Goal: Task Accomplishment & Management: Manage account settings

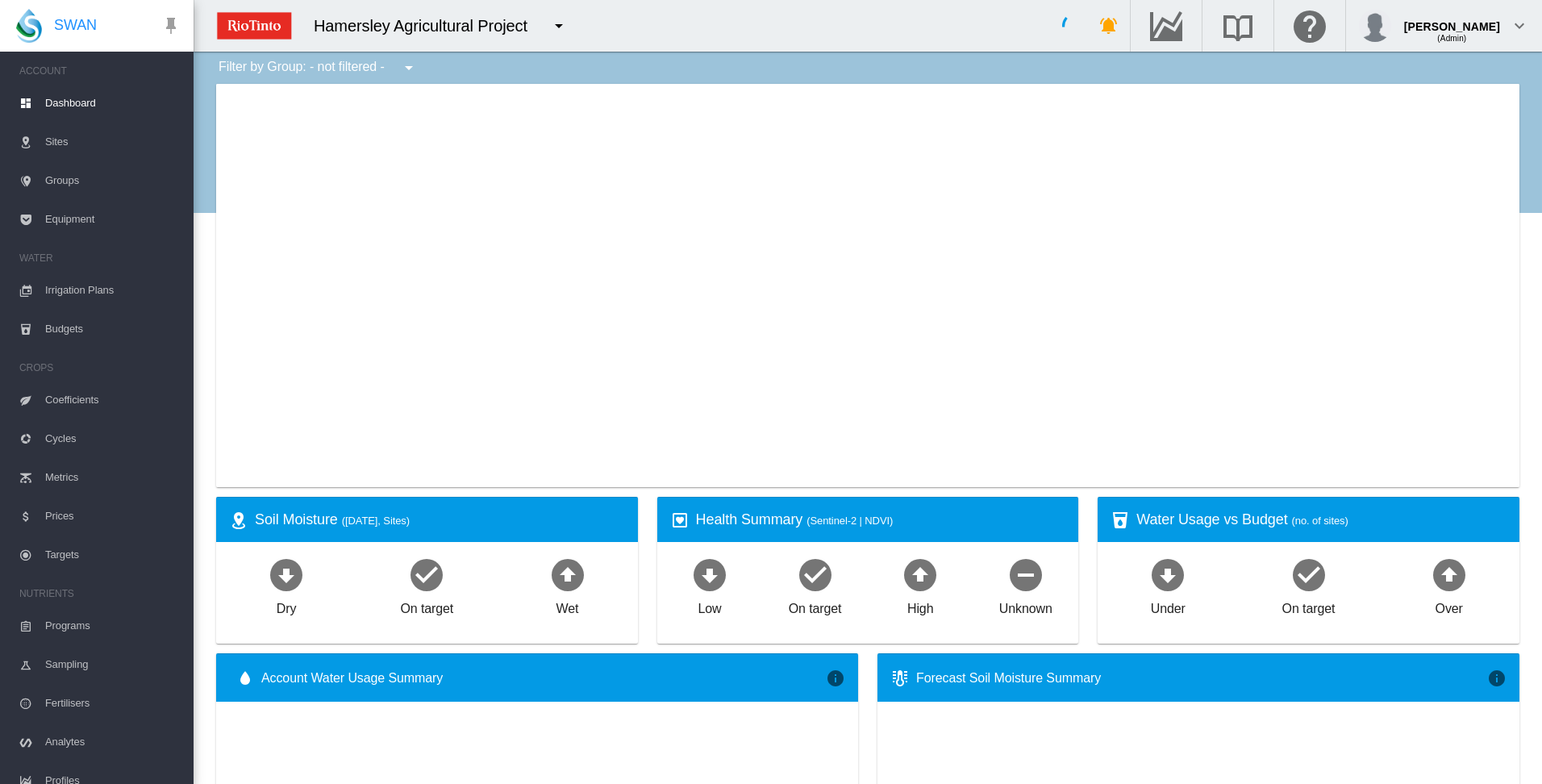
type input "**********"
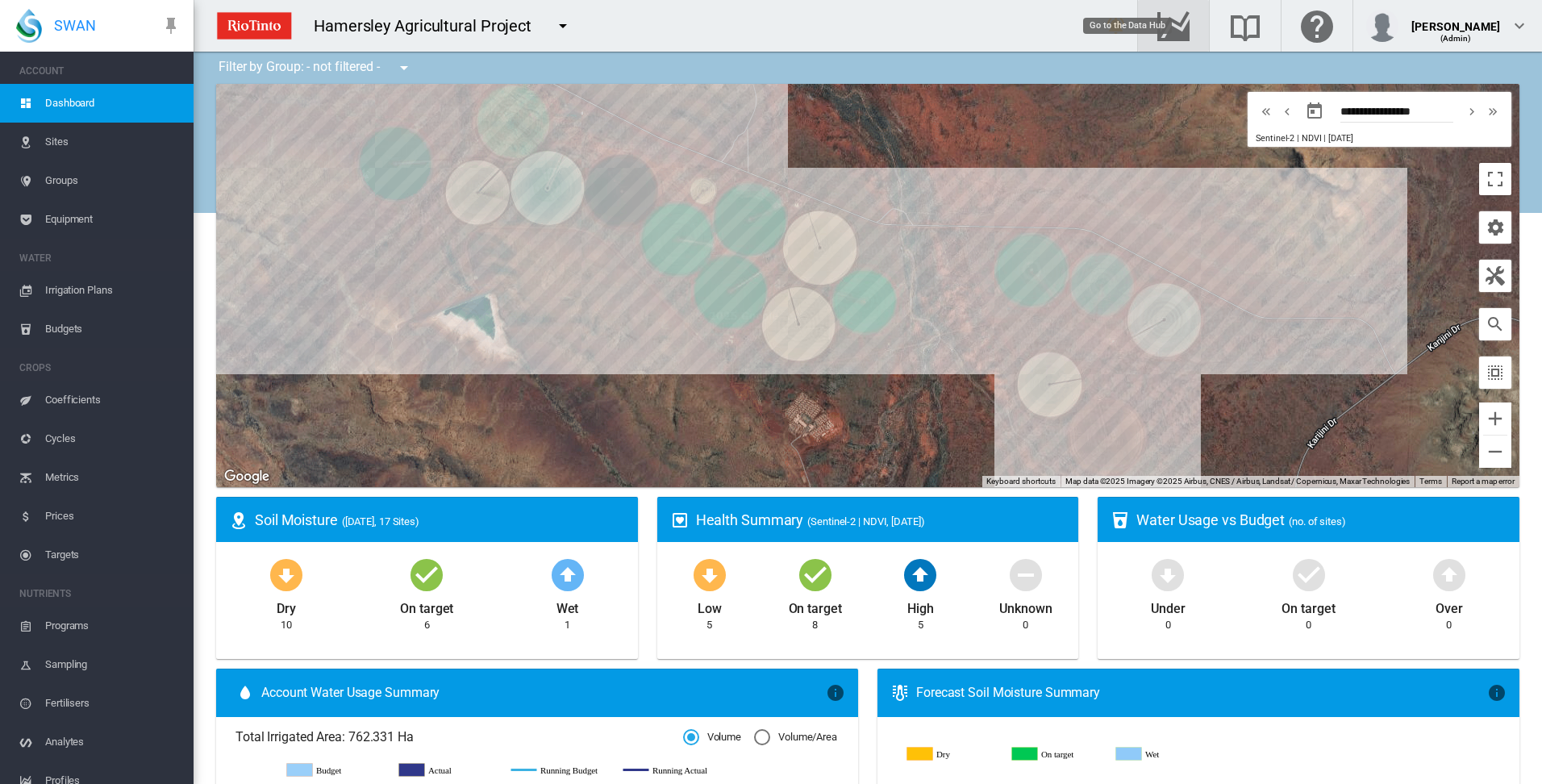
click at [1193, 22] on md-icon "Go to the Data Hub" at bounding box center [1173, 26] width 39 height 20
click at [81, 289] on span "Irrigation Plans" at bounding box center [112, 289] width 135 height 39
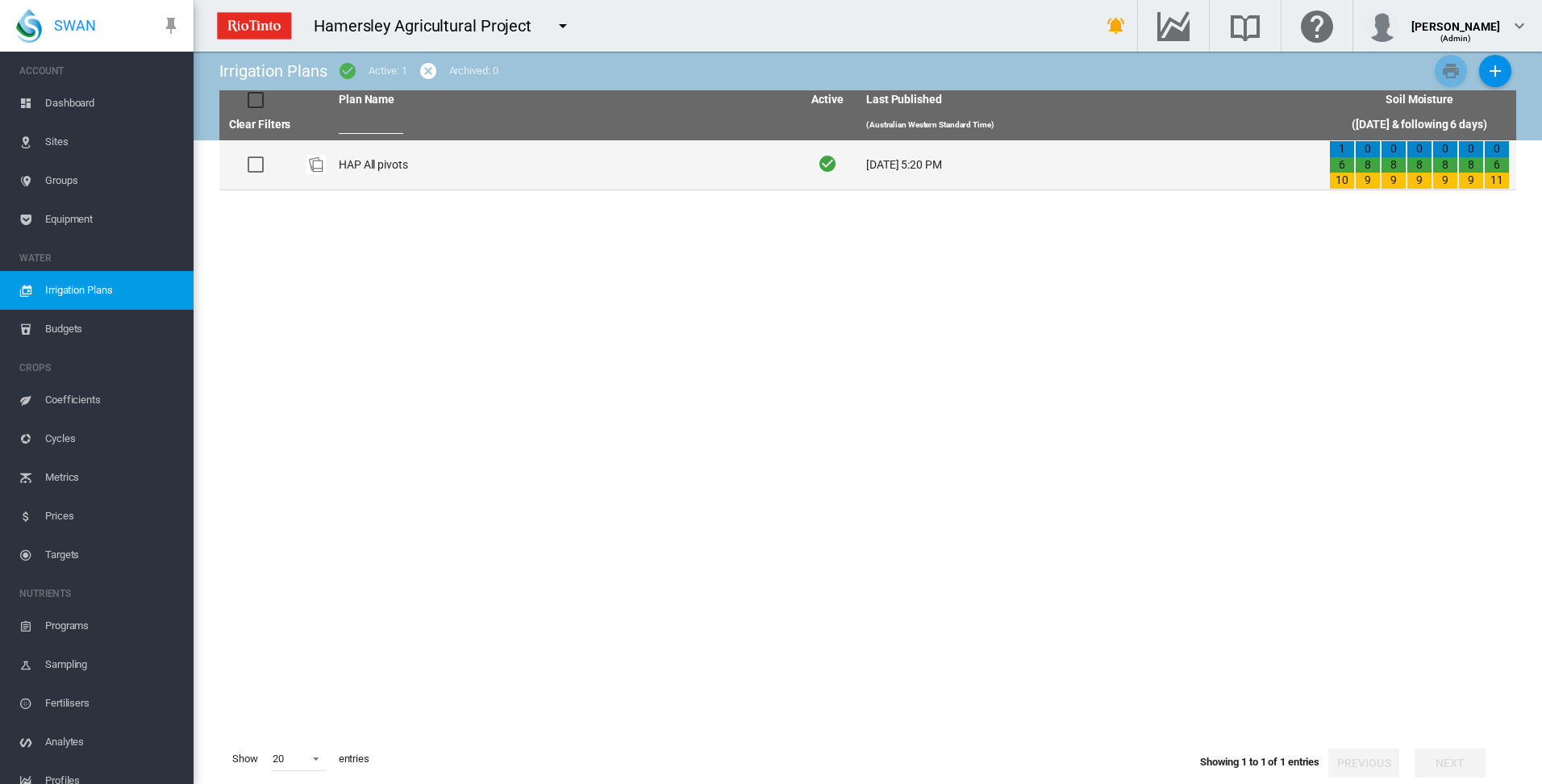
click at [366, 166] on td "HAP All pivots" at bounding box center [563, 165] width 463 height 49
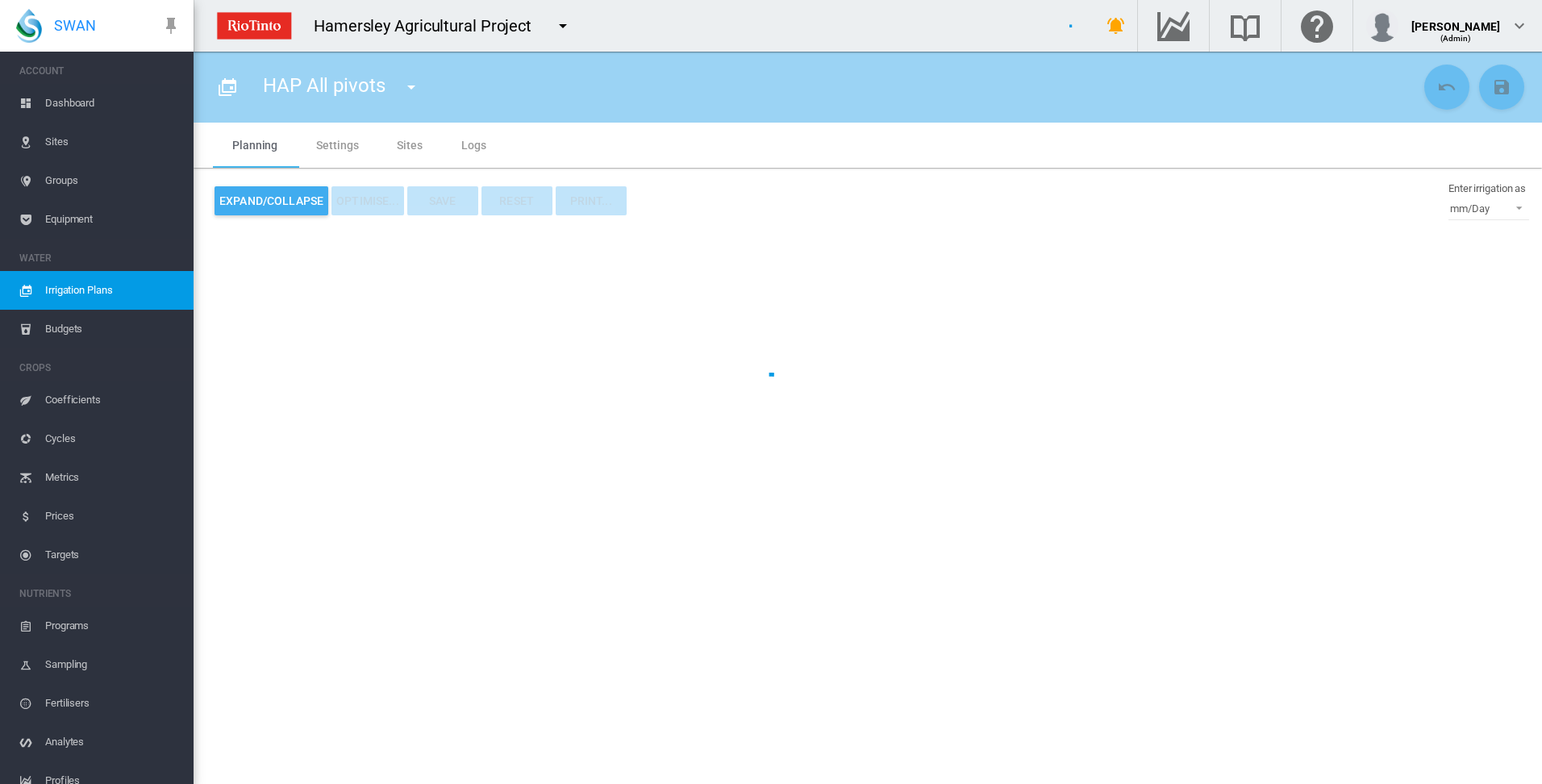
type input "**********"
type input "*"
type input "*****"
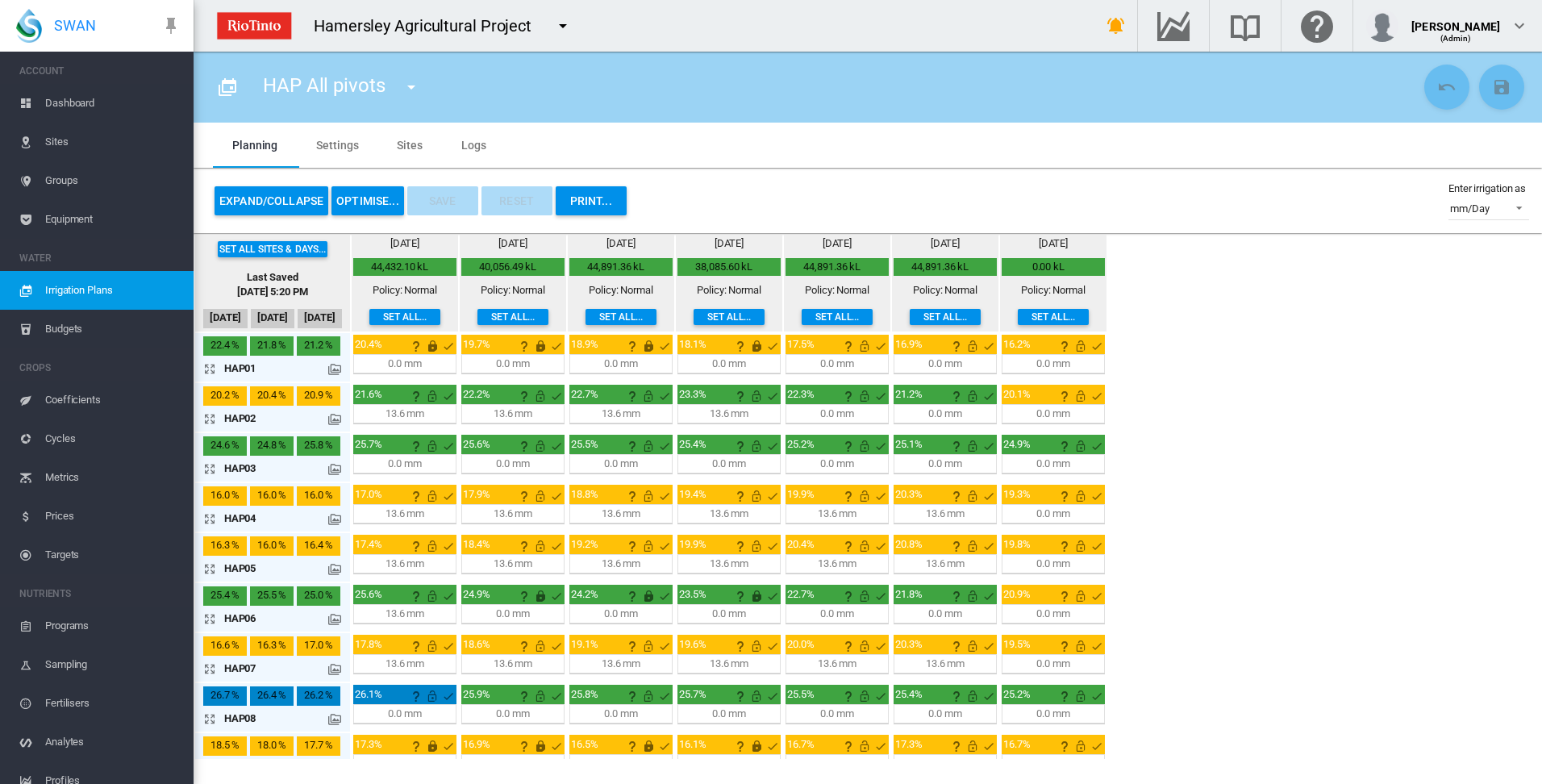
drag, startPoint x: 401, startPoint y: 140, endPoint x: 147, endPoint y: 369, distance: 342.0
click at [403, 140] on md-tab-item "Sites" at bounding box center [409, 144] width 65 height 45
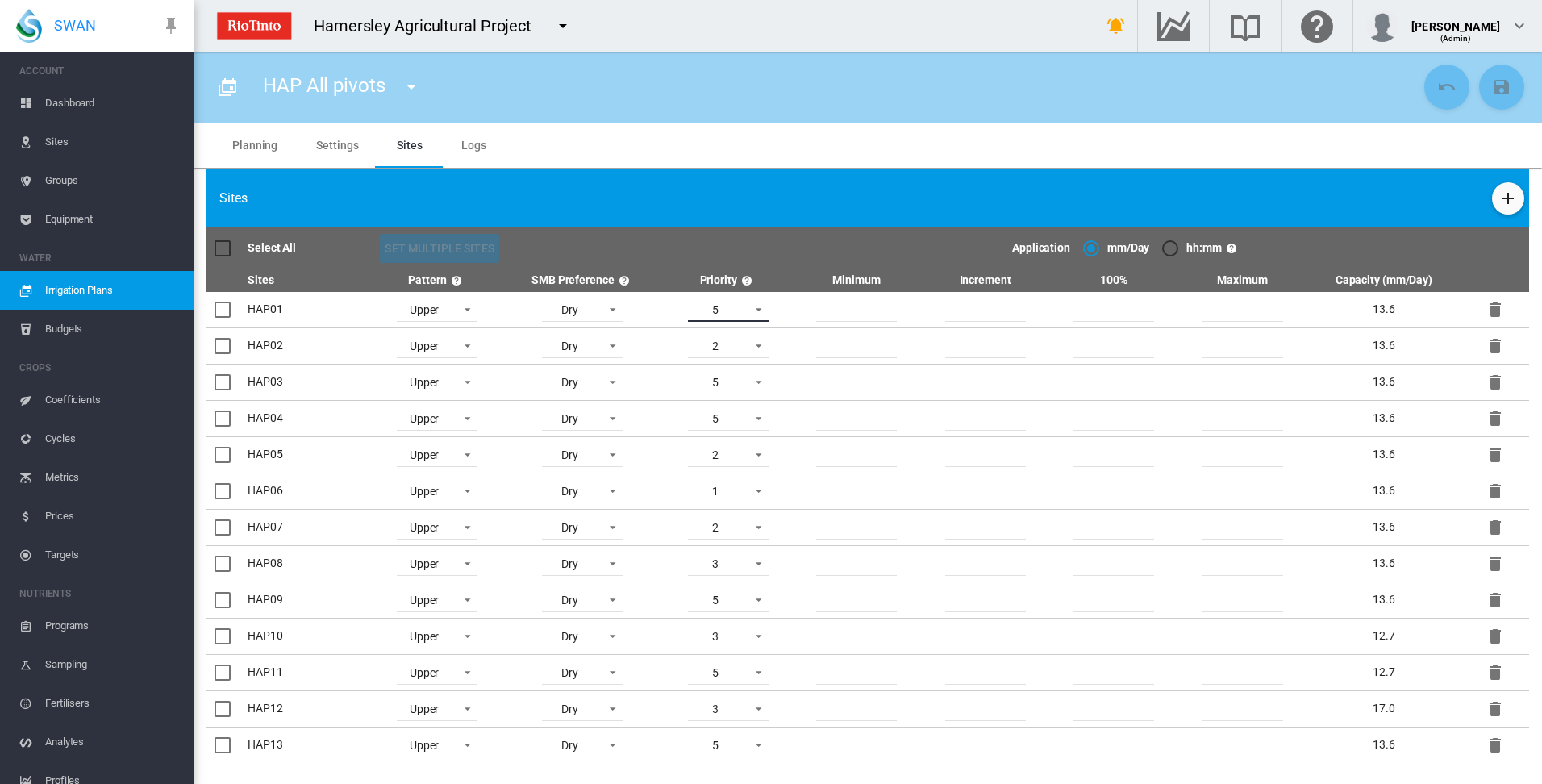
click at [754, 311] on span at bounding box center [755, 308] width 20 height 15
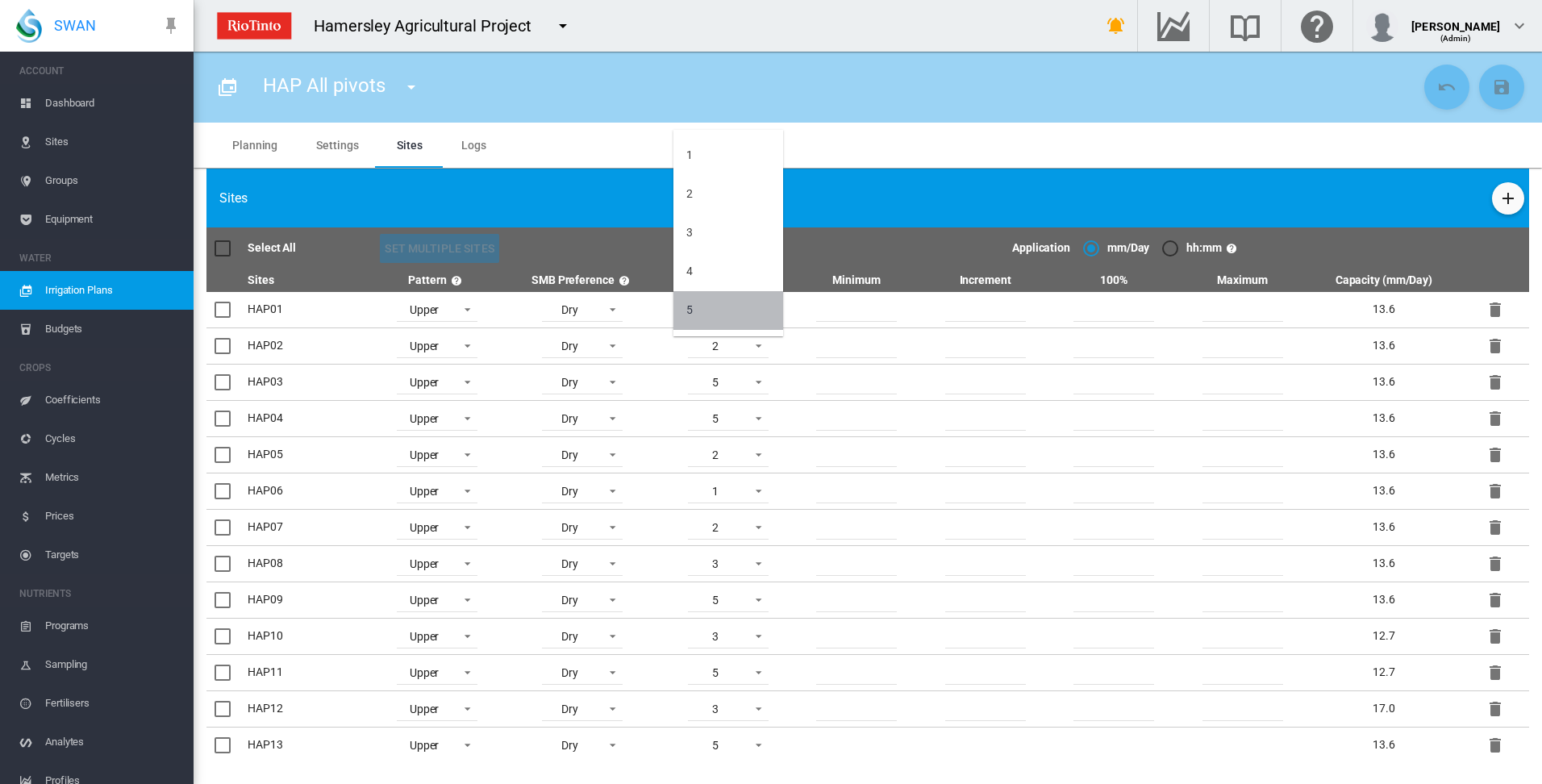
click at [717, 314] on md-option "5" at bounding box center [728, 310] width 110 height 39
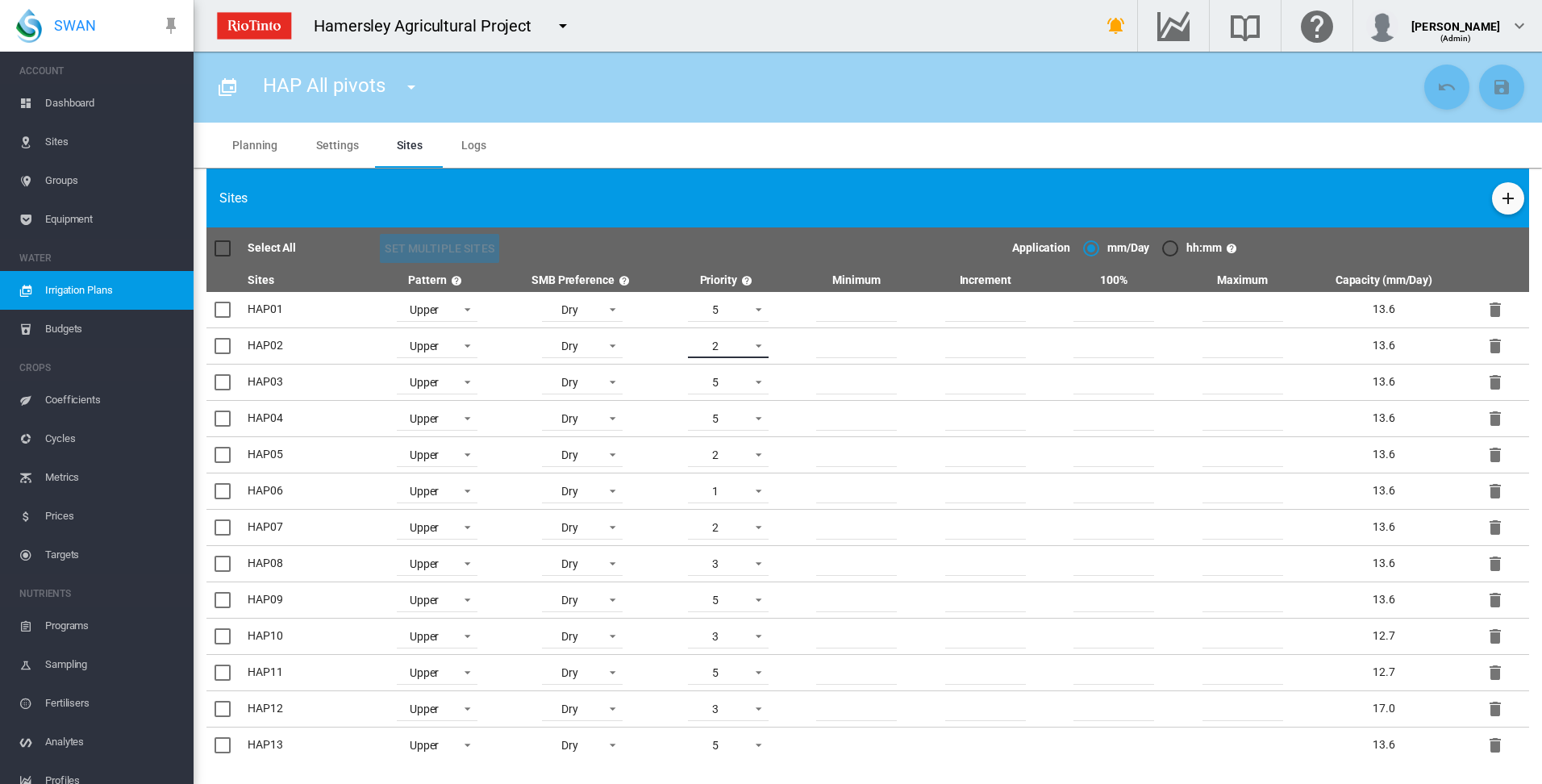
click at [755, 346] on span at bounding box center [755, 344] width 20 height 15
click at [710, 472] on md-option "5" at bounding box center [728, 463] width 110 height 39
click at [755, 381] on span at bounding box center [755, 381] width 20 height 15
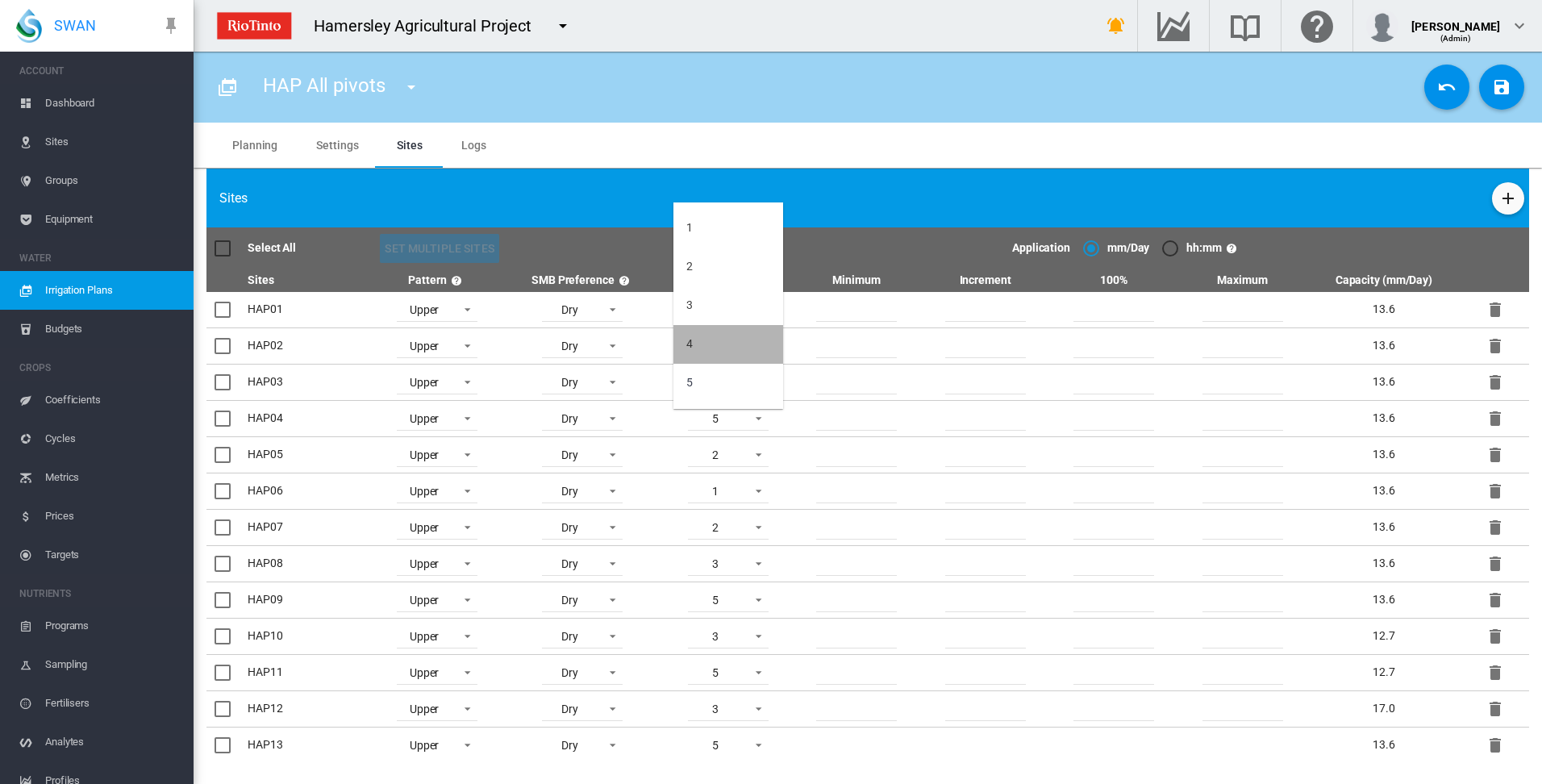
click at [736, 344] on md-option "4" at bounding box center [728, 344] width 110 height 39
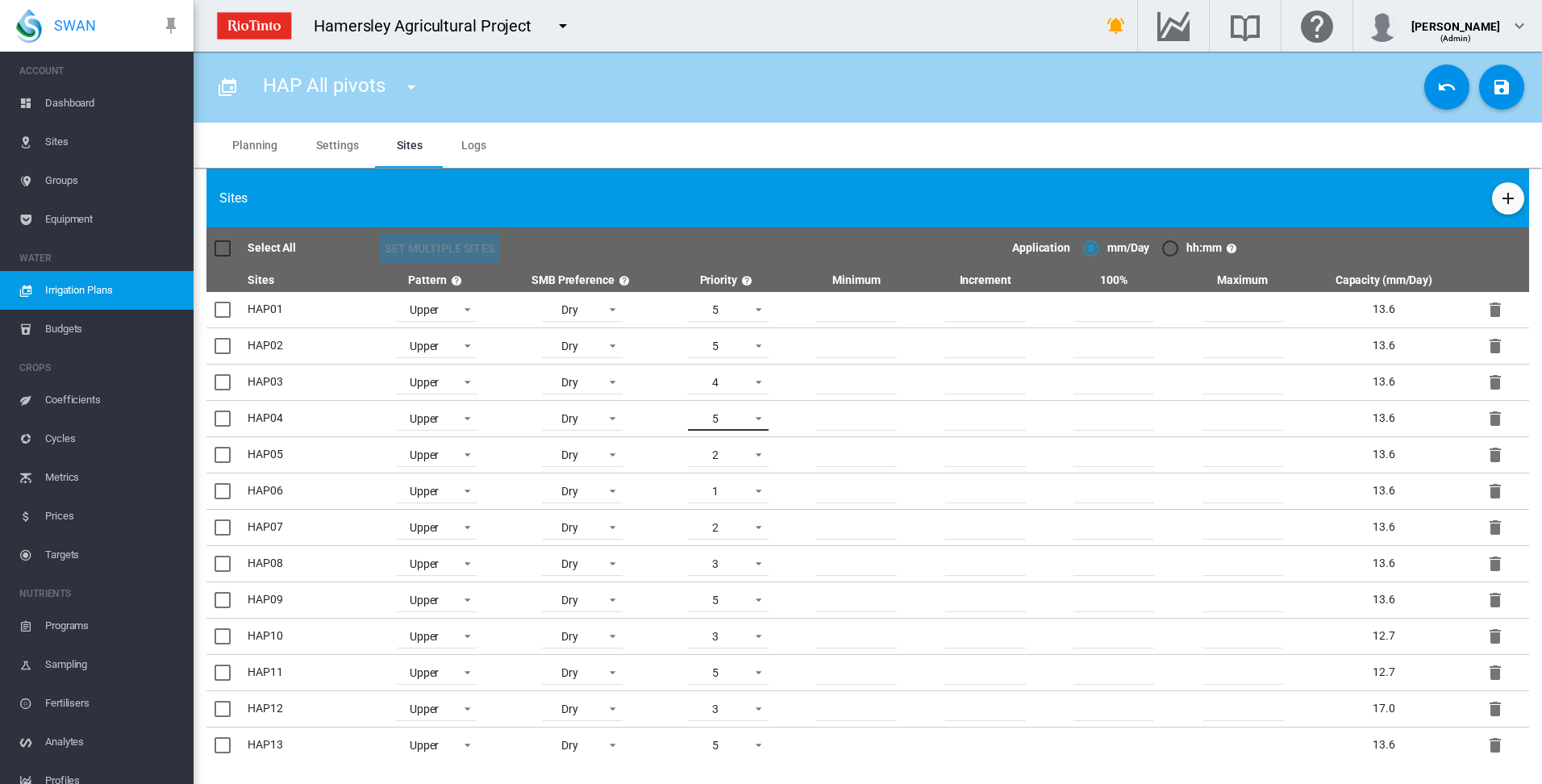
click at [750, 418] on span at bounding box center [755, 417] width 20 height 15
click at [744, 389] on md-option "4" at bounding box center [728, 380] width 110 height 39
click at [750, 454] on span at bounding box center [755, 454] width 20 height 15
click at [748, 429] on md-option "1" at bounding box center [728, 417] width 110 height 39
click at [753, 489] on span at bounding box center [755, 490] width 20 height 15
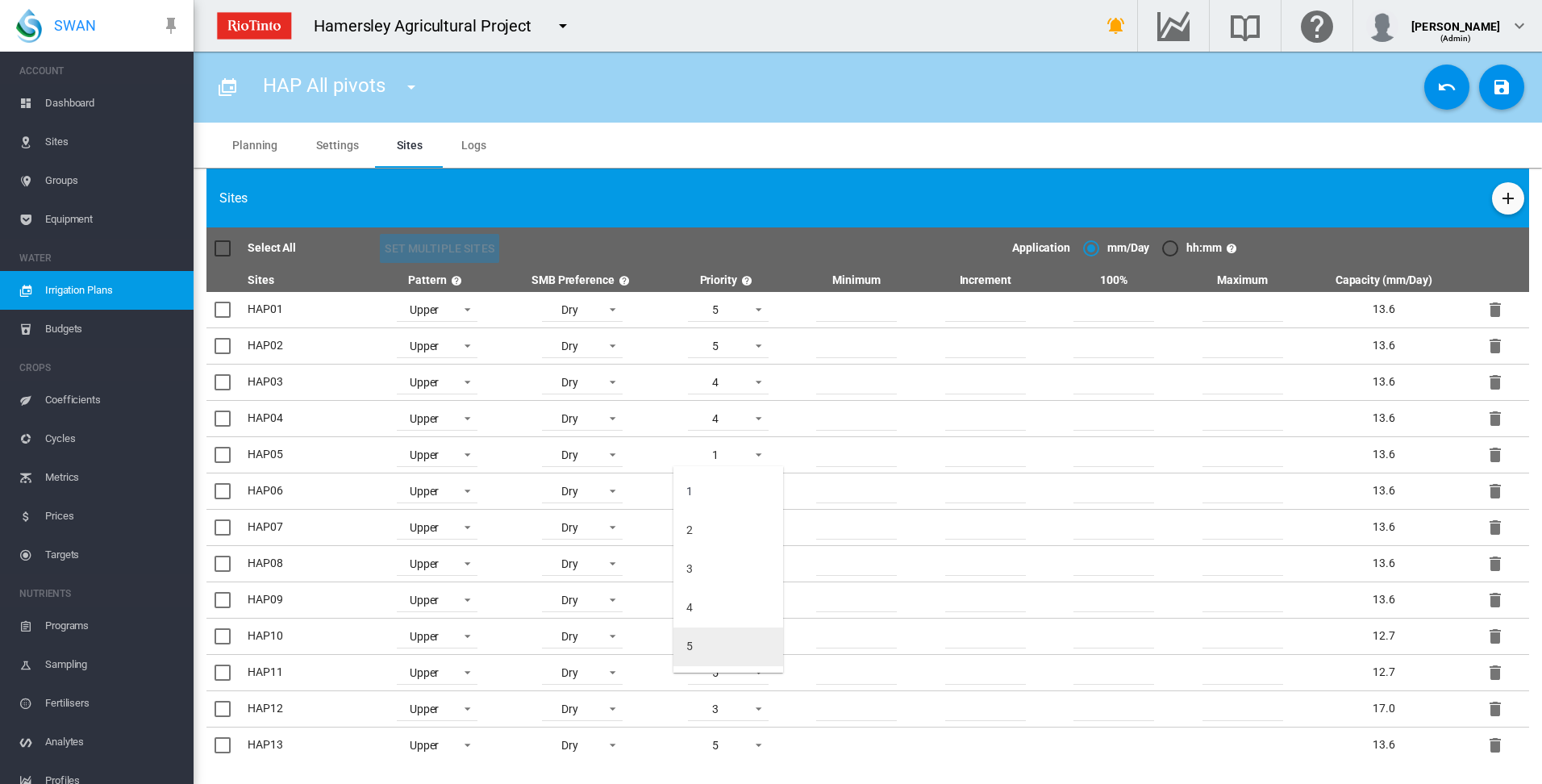
click at [720, 656] on md-option "5" at bounding box center [728, 646] width 110 height 39
click at [755, 528] on span at bounding box center [755, 526] width 20 height 15
click at [744, 492] on md-option "1" at bounding box center [728, 489] width 110 height 39
click at [754, 564] on span at bounding box center [755, 562] width 20 height 15
click at [749, 645] on md-option "5" at bounding box center [728, 641] width 110 height 39
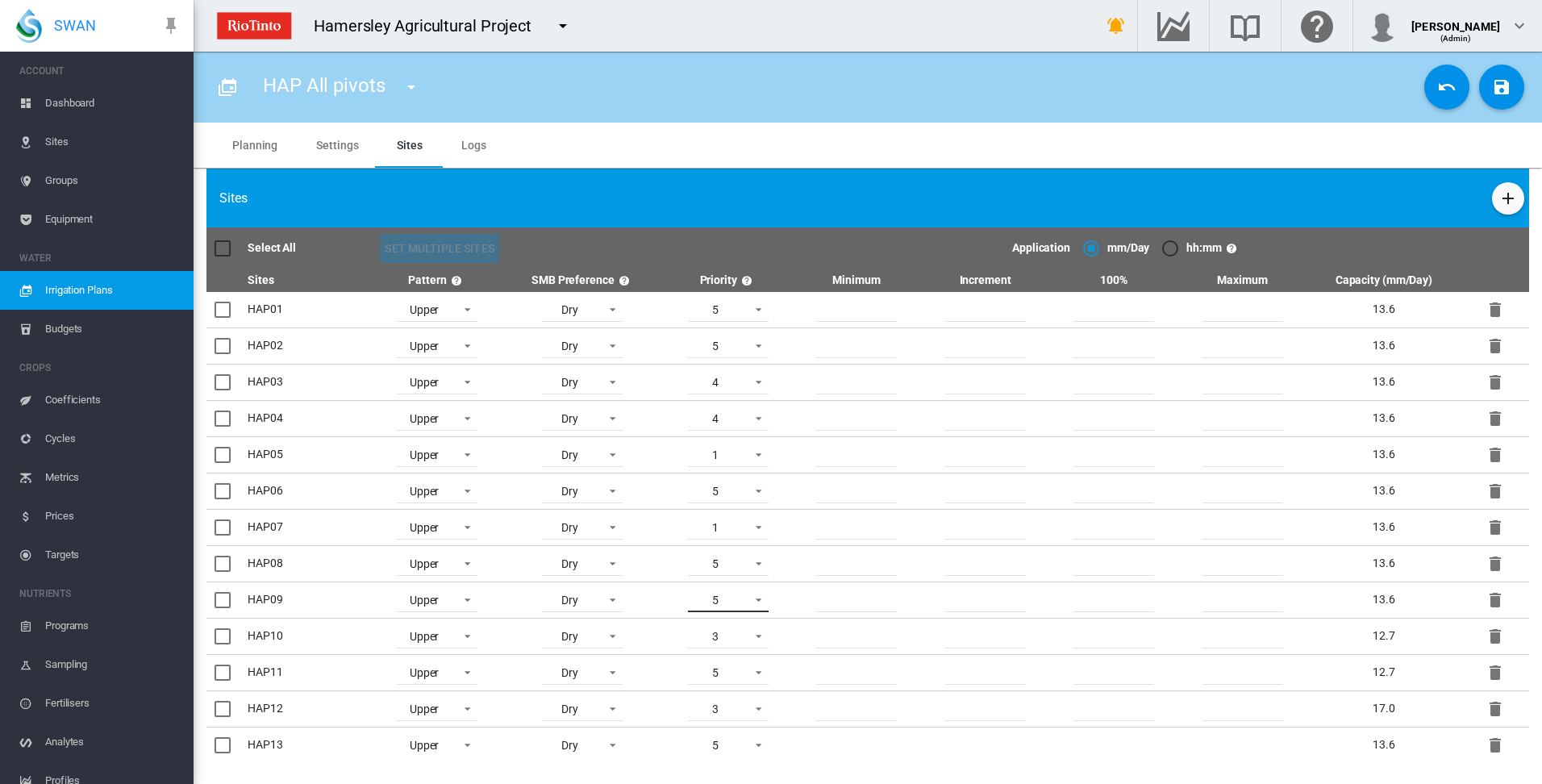
click at [757, 598] on span at bounding box center [755, 599] width 20 height 15
click at [737, 610] on md-option "5" at bounding box center [728, 600] width 110 height 39
click at [754, 636] on span at bounding box center [755, 635] width 20 height 15
click at [708, 716] on md-option "5" at bounding box center [728, 714] width 110 height 39
click at [756, 672] on span at bounding box center [755, 671] width 20 height 15
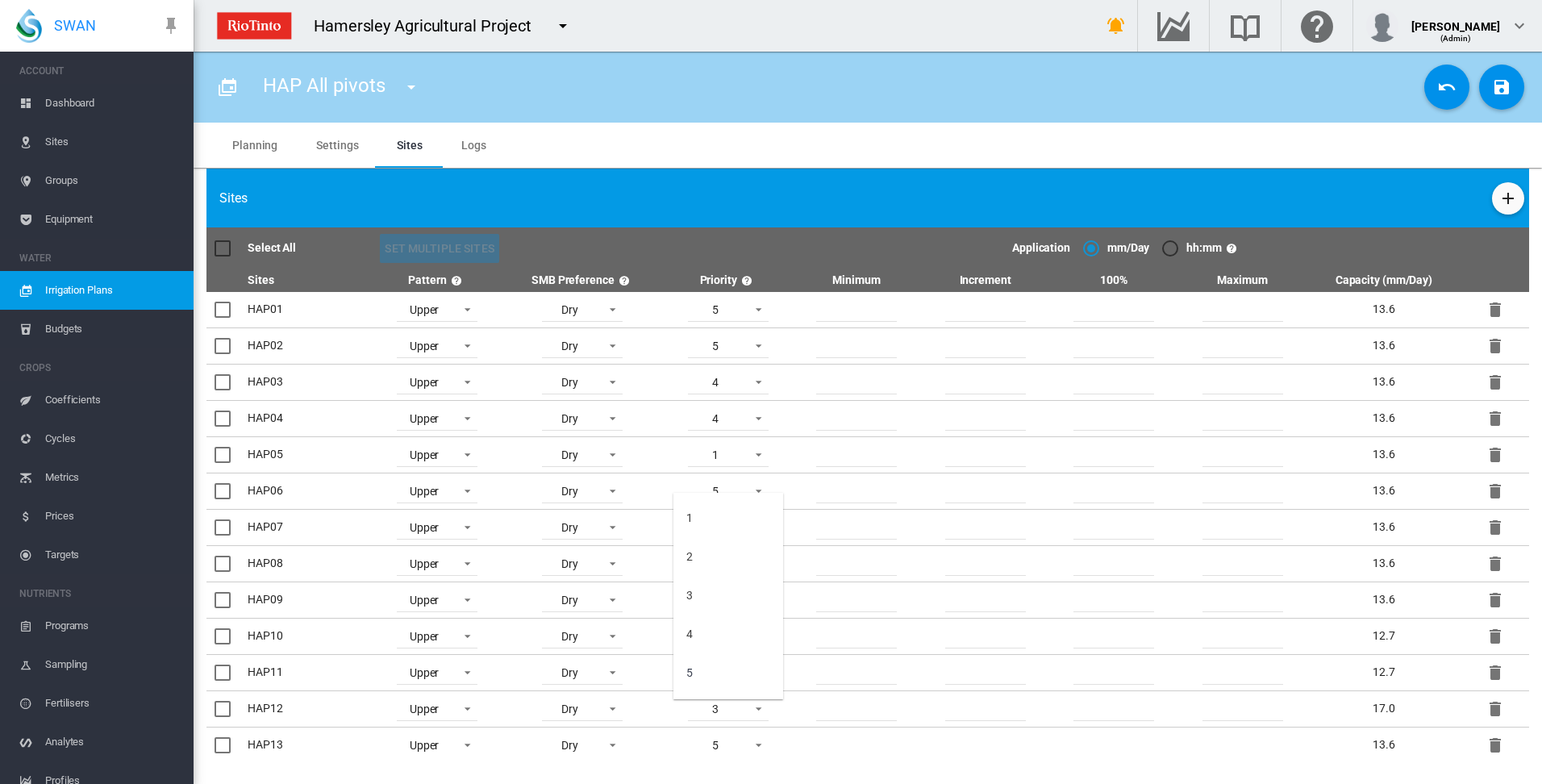
click at [756, 709] on md-backdrop at bounding box center [771, 392] width 1542 height 784
click at [750, 706] on span at bounding box center [755, 707] width 20 height 15
click at [731, 602] on md-option "1" at bounding box center [728, 595] width 110 height 39
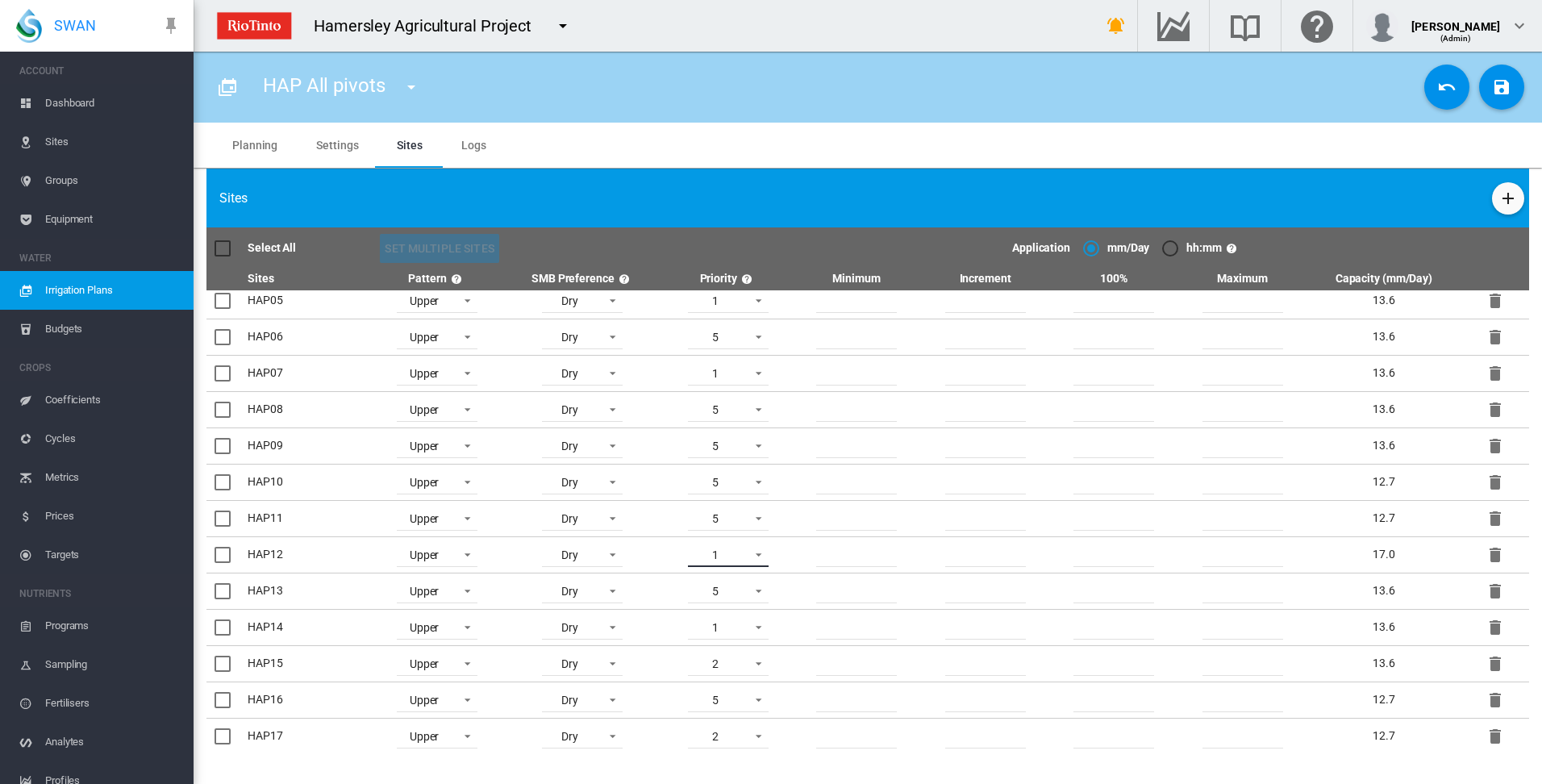
scroll to position [156, 0]
click at [752, 625] on span at bounding box center [755, 624] width 20 height 15
click at [708, 750] on md-option "5" at bounding box center [728, 750] width 110 height 39
click at [756, 662] on span at bounding box center [755, 660] width 20 height 15
click at [733, 600] on md-option "1" at bounding box center [728, 595] width 110 height 39
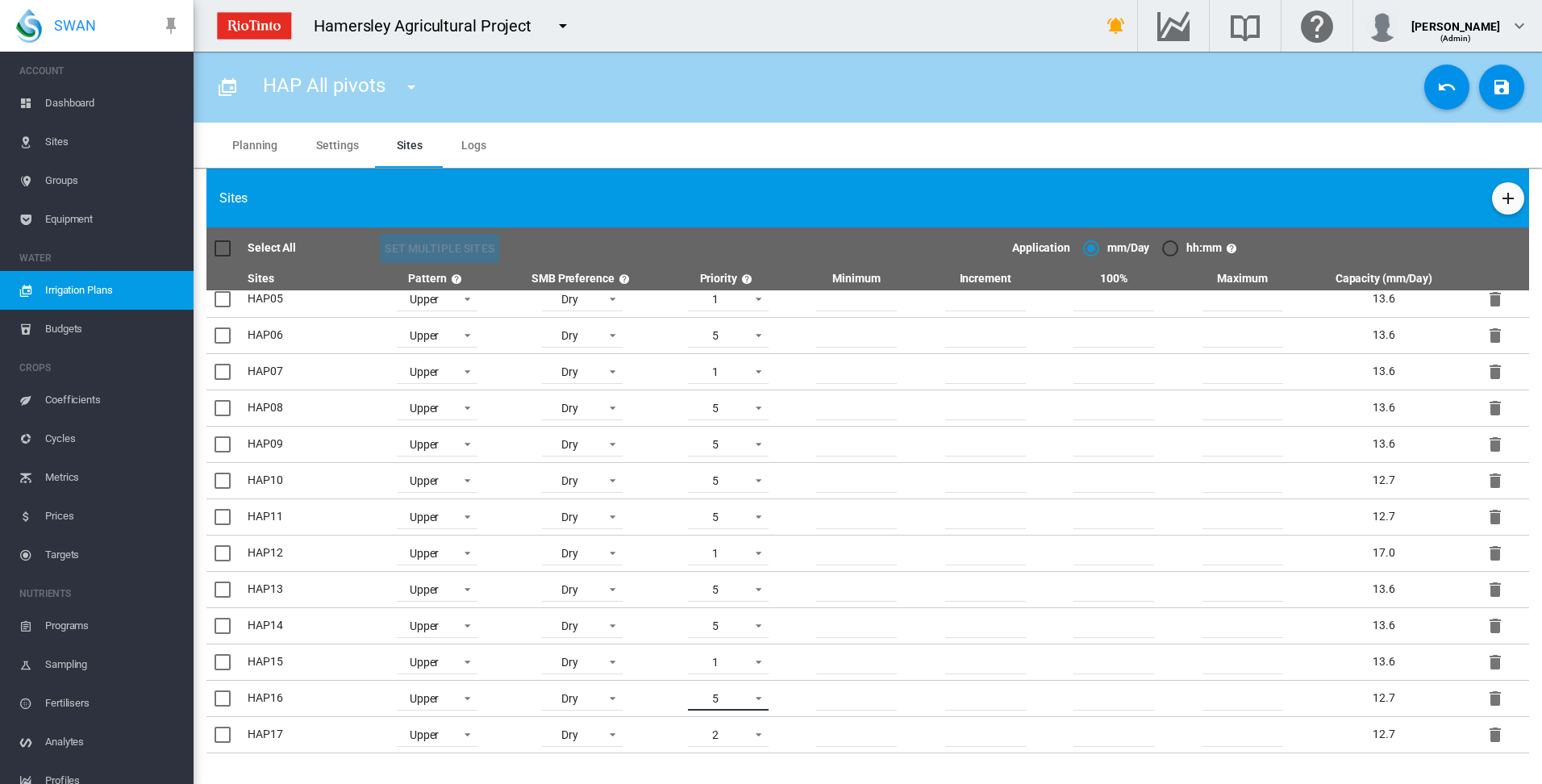
click at [755, 698] on span at bounding box center [755, 697] width 20 height 15
click at [739, 697] on md-option "5" at bounding box center [728, 699] width 110 height 39
click at [755, 733] on span at bounding box center [755, 733] width 20 height 15
click at [733, 602] on md-option "1" at bounding box center [728, 595] width 110 height 39
